Goal: Navigation & Orientation: Find specific page/section

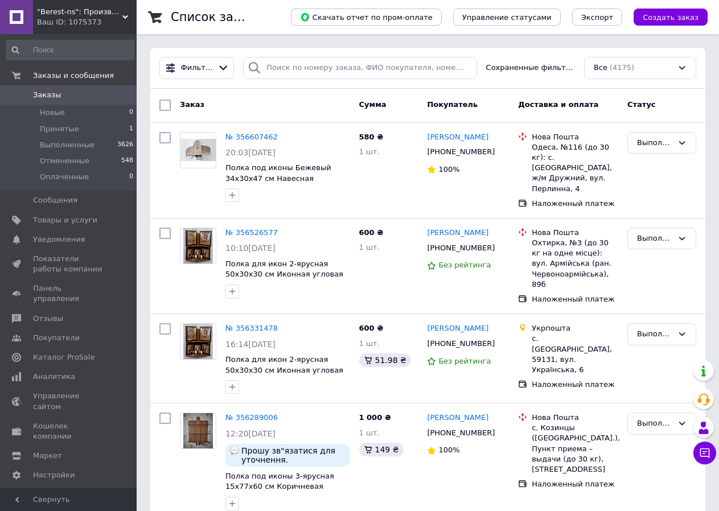
scroll to position [569, 0]
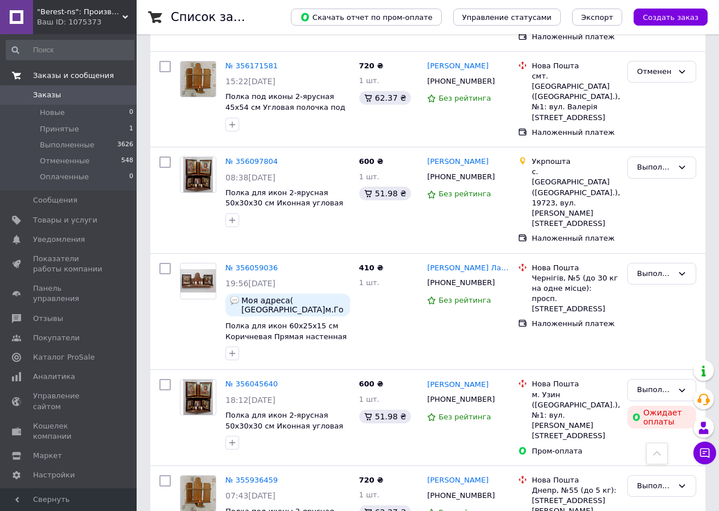
click at [83, 73] on span "Заказы и сообщения" at bounding box center [73, 76] width 81 height 10
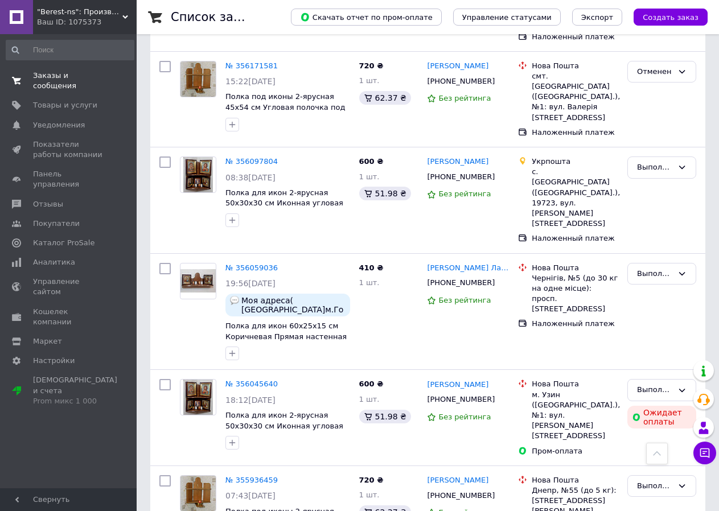
click at [83, 73] on span "Заказы и сообщения" at bounding box center [69, 81] width 72 height 20
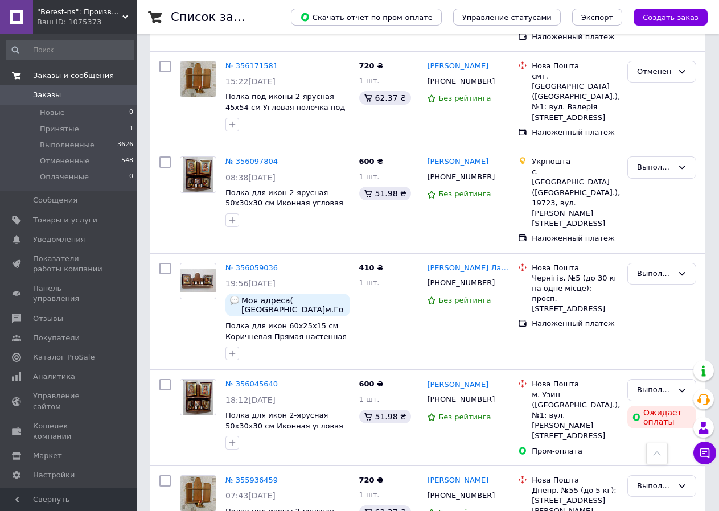
click at [89, 74] on span "Заказы и сообщения" at bounding box center [73, 76] width 81 height 10
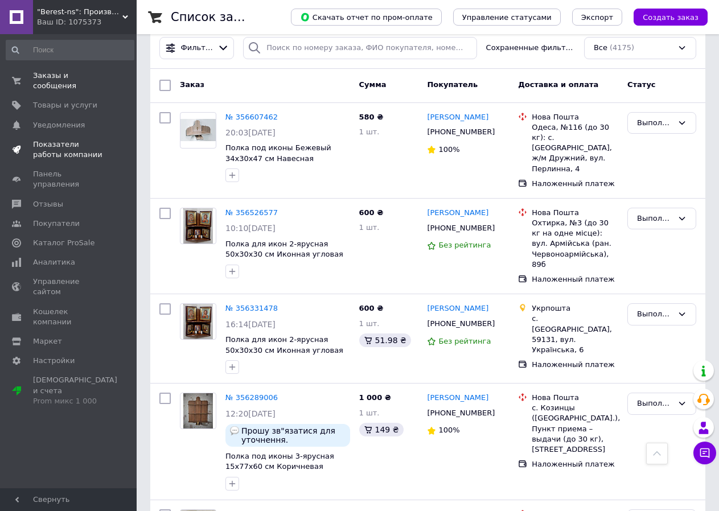
scroll to position [0, 0]
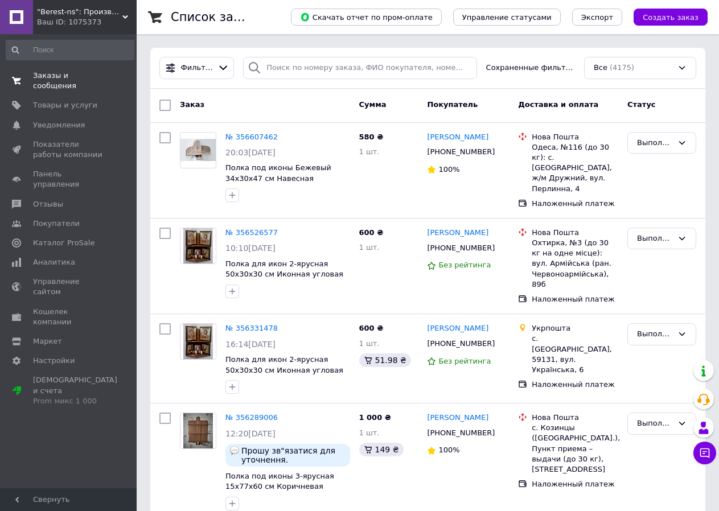
click at [77, 74] on span "Заказы и сообщения" at bounding box center [69, 81] width 72 height 20
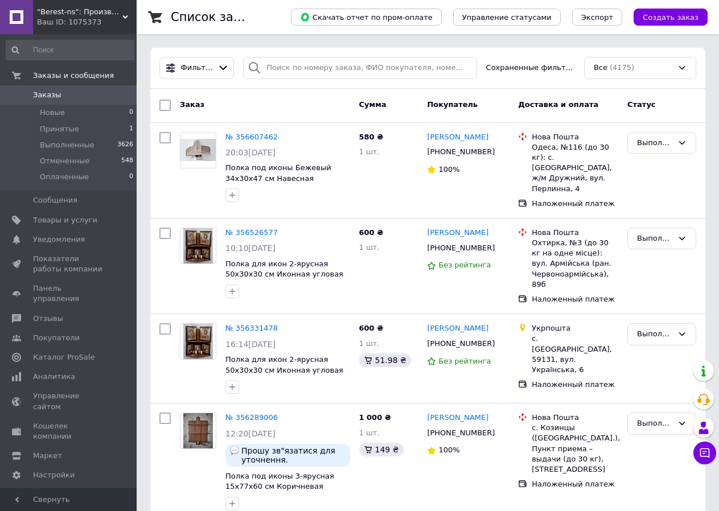
click at [50, 92] on span "Заказы" at bounding box center [47, 95] width 28 height 10
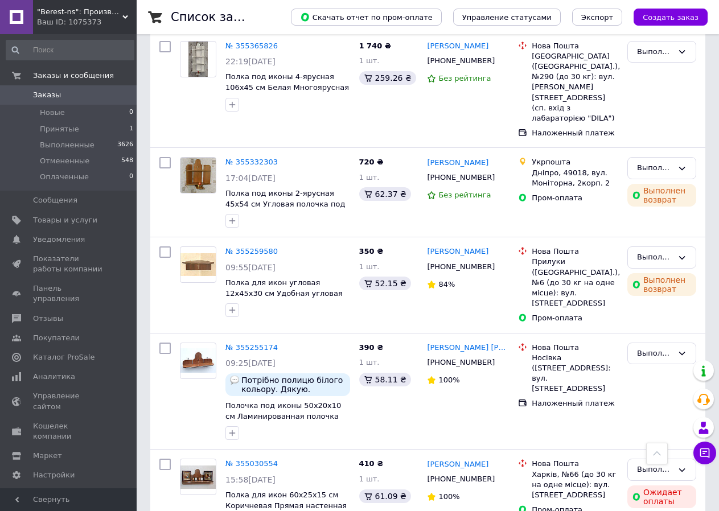
scroll to position [1603, 0]
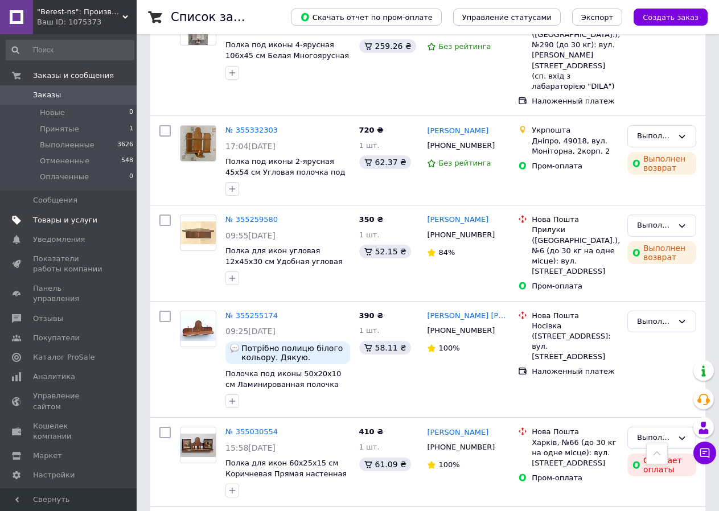
click at [54, 218] on span "Товары и услуги" at bounding box center [65, 220] width 64 height 10
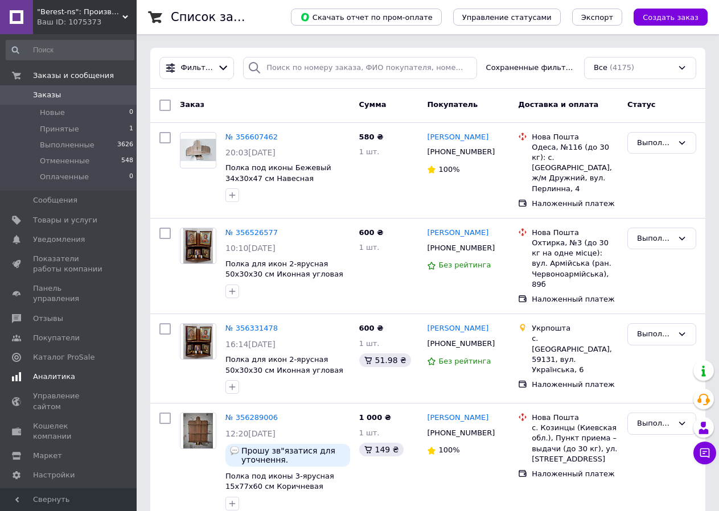
click at [61, 372] on span "Аналитика" at bounding box center [54, 377] width 42 height 10
